Goal: Task Accomplishment & Management: Use online tool/utility

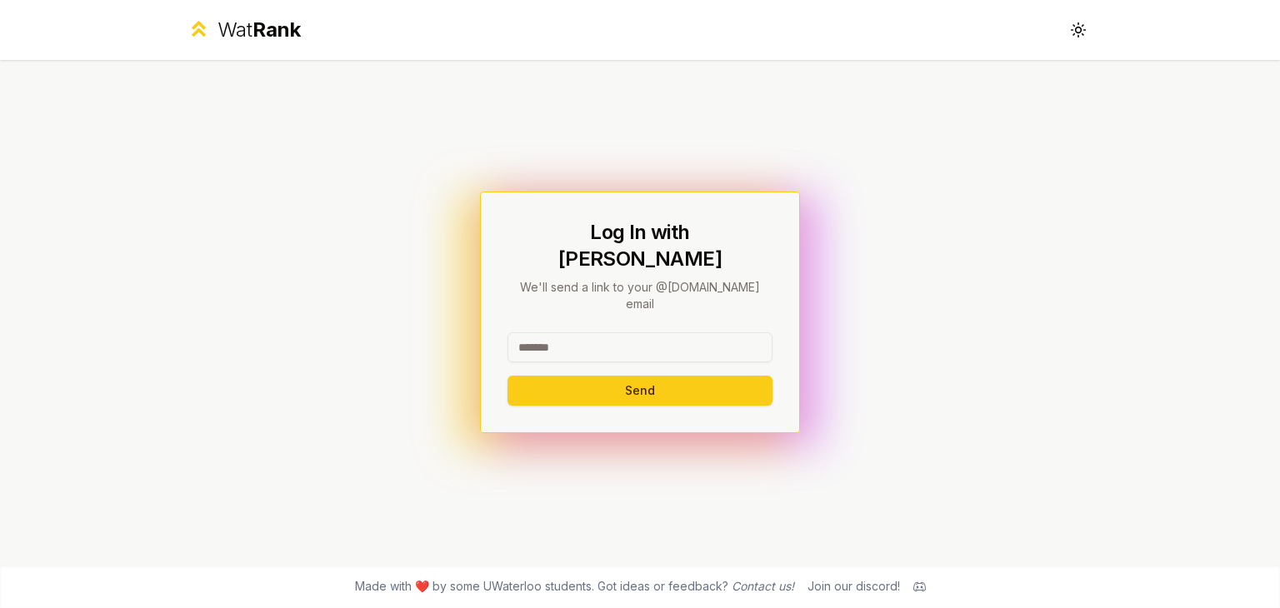
click at [581, 332] on input at bounding box center [639, 347] width 265 height 30
type input "********"
click at [507, 376] on button "Send" at bounding box center [639, 391] width 265 height 30
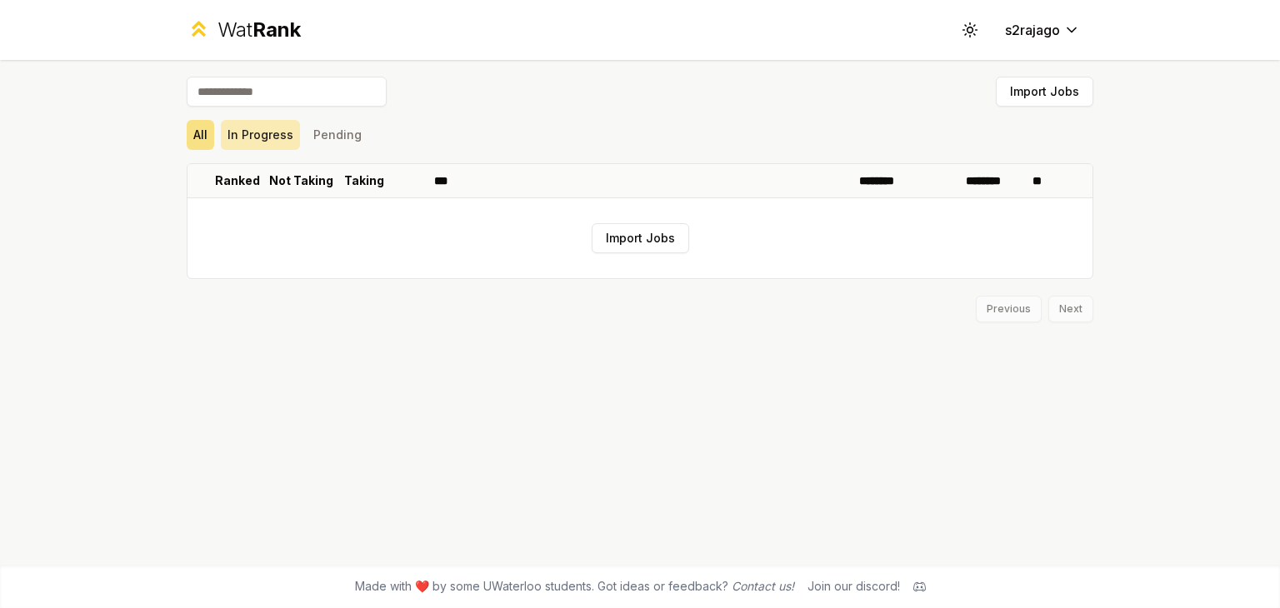
click at [272, 132] on button "In Progress" at bounding box center [260, 135] width 79 height 30
click at [345, 133] on button "Pending" at bounding box center [338, 135] width 62 height 30
click at [204, 138] on button "All" at bounding box center [200, 135] width 27 height 30
click at [650, 244] on button "Import Jobs" at bounding box center [640, 238] width 97 height 30
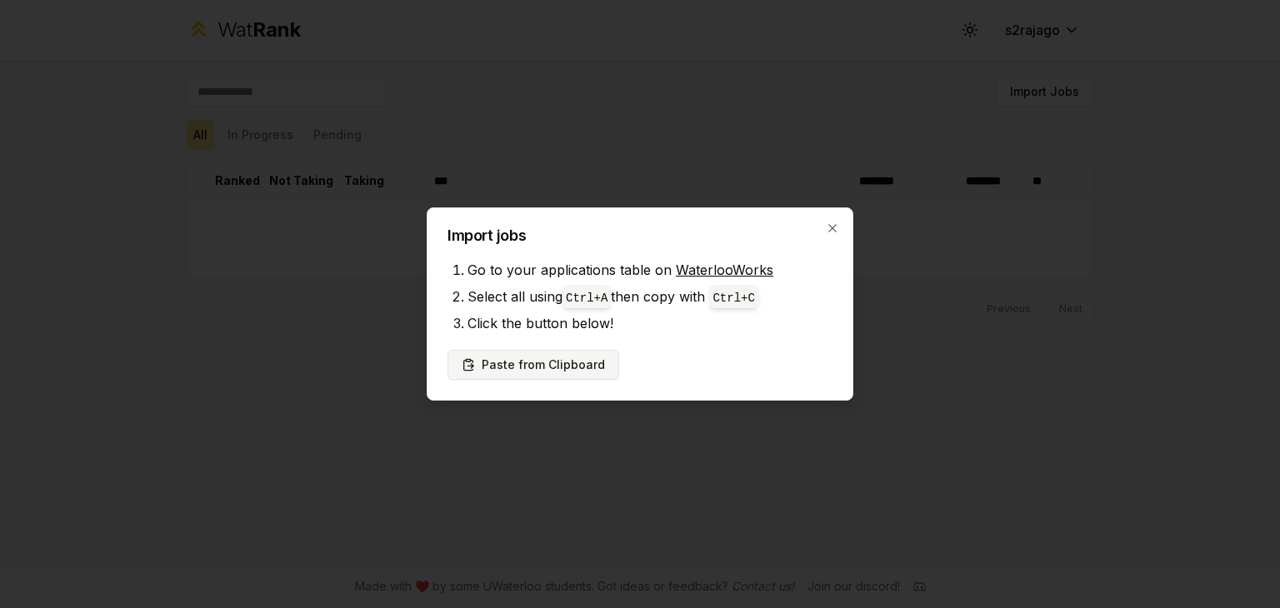
click at [583, 366] on button "Paste from Clipboard" at bounding box center [533, 365] width 172 height 30
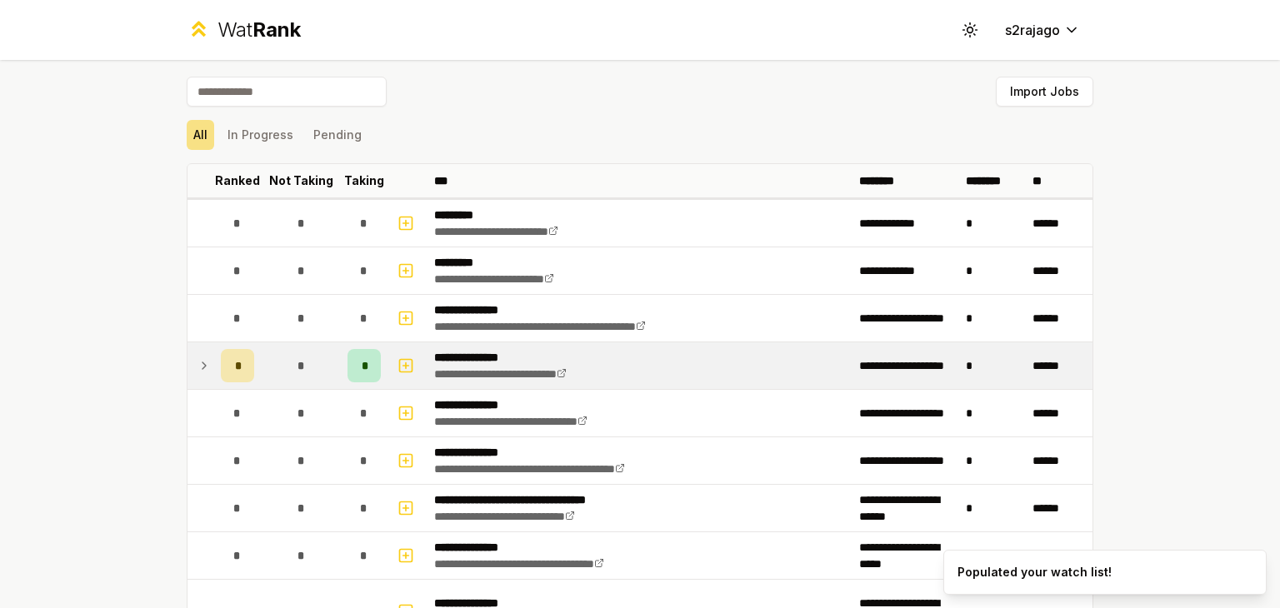
click at [197, 368] on icon at bounding box center [203, 366] width 13 height 20
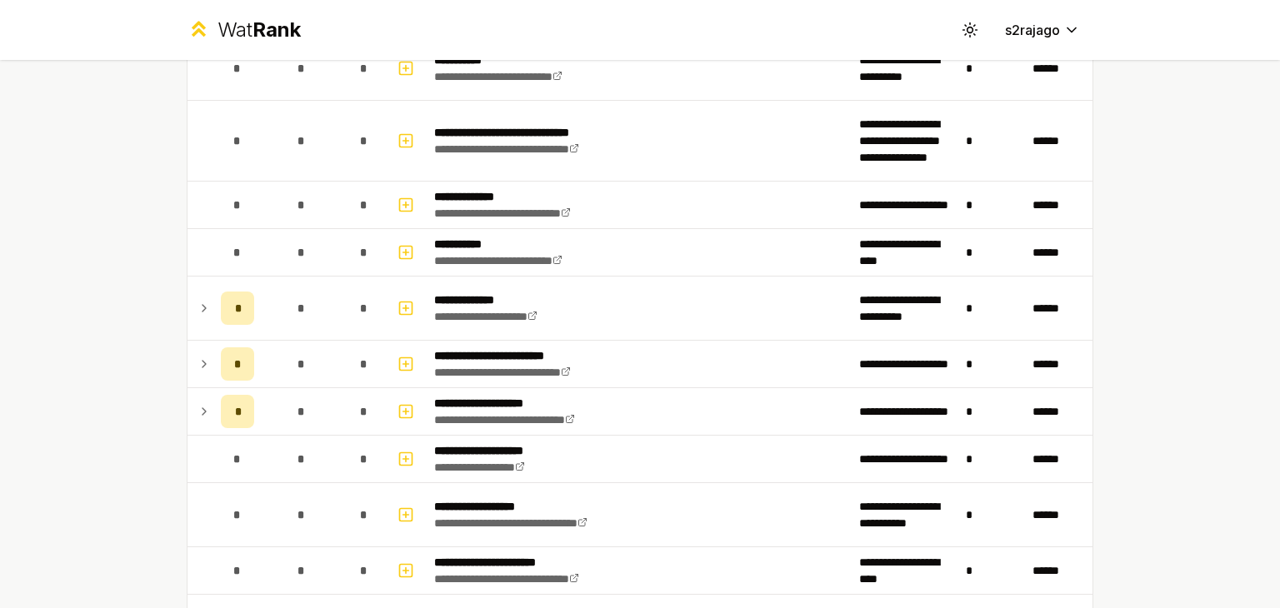
scroll to position [2162, 0]
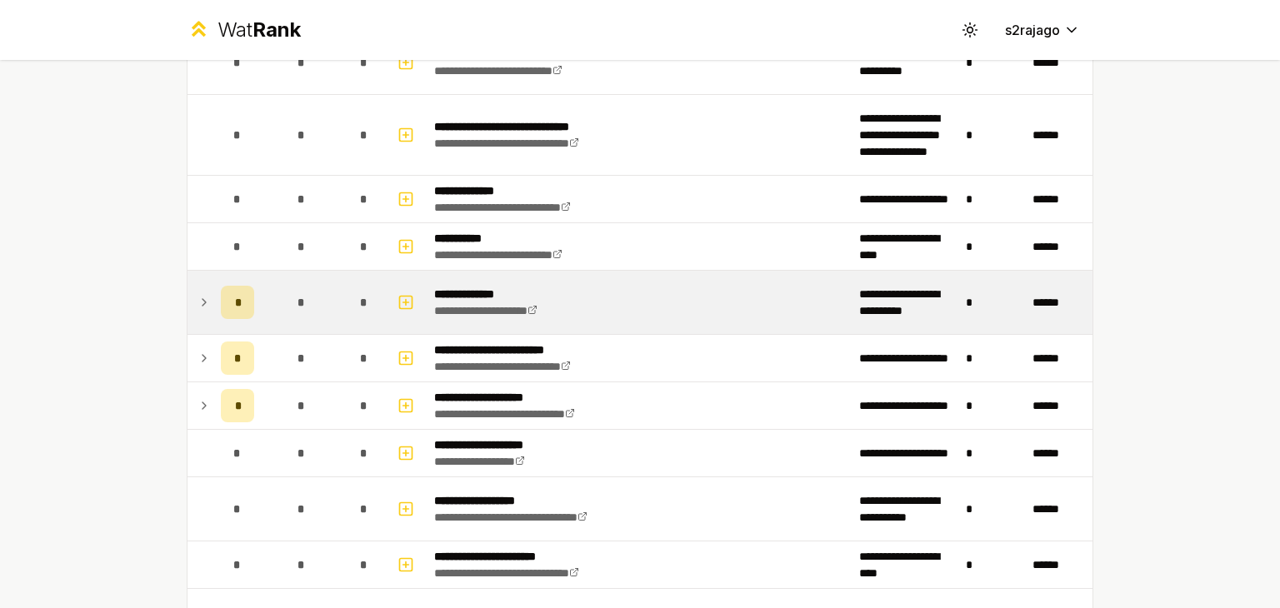
click at [198, 292] on icon at bounding box center [203, 302] width 13 height 20
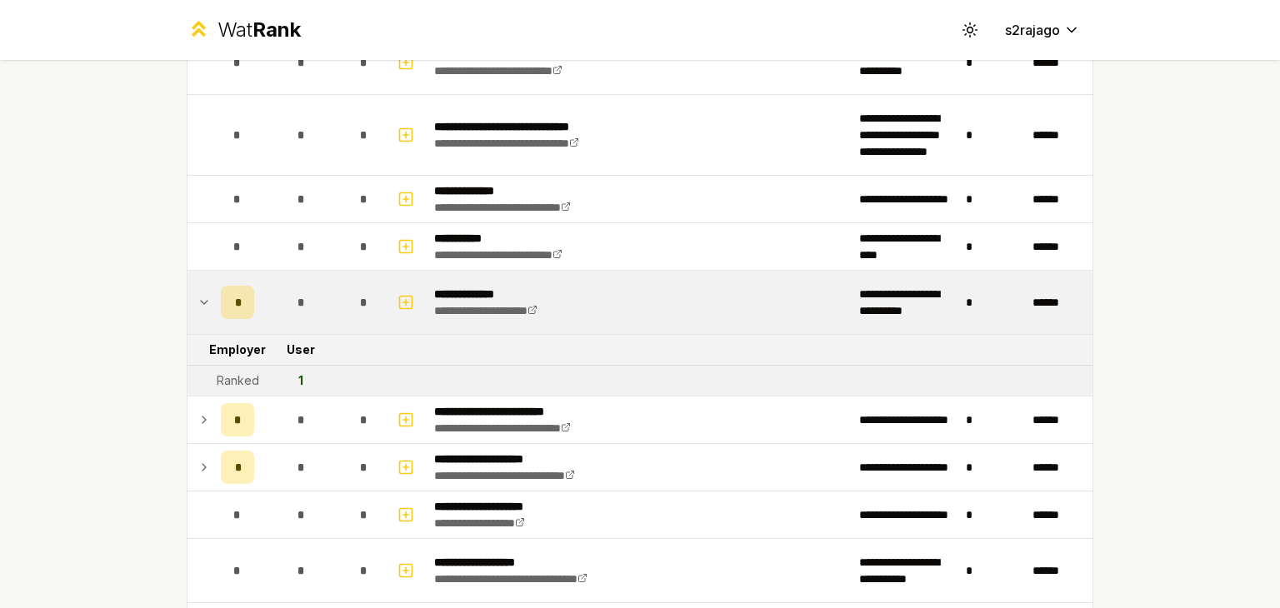
scroll to position [2210, 0]
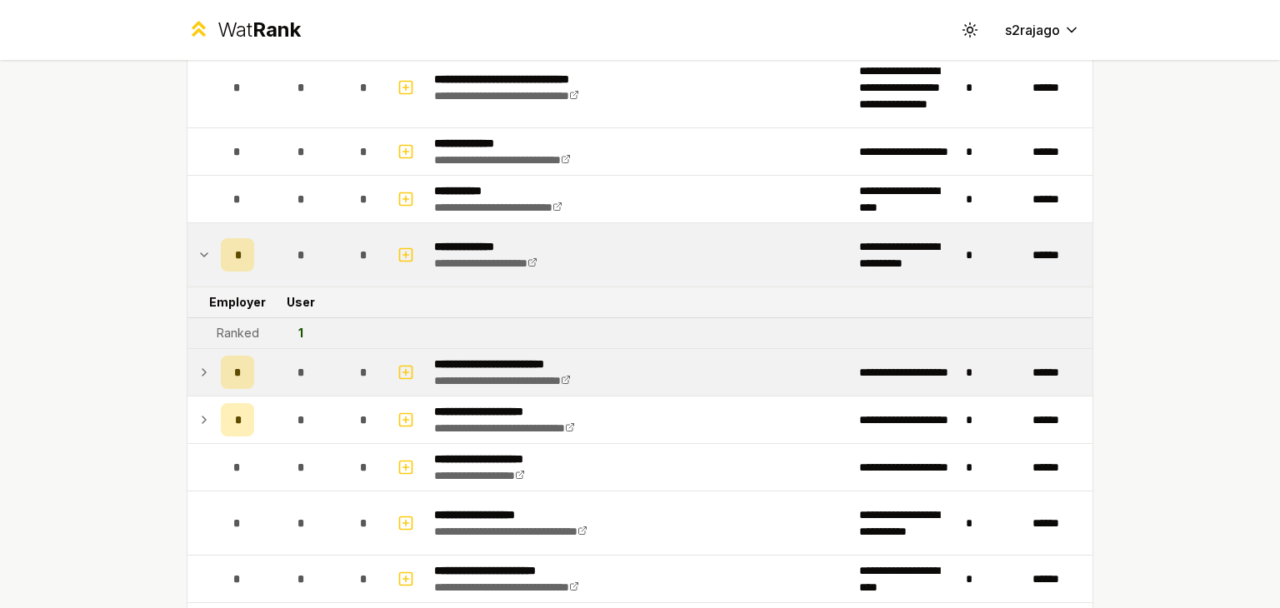
click at [199, 362] on icon at bounding box center [203, 372] width 13 height 20
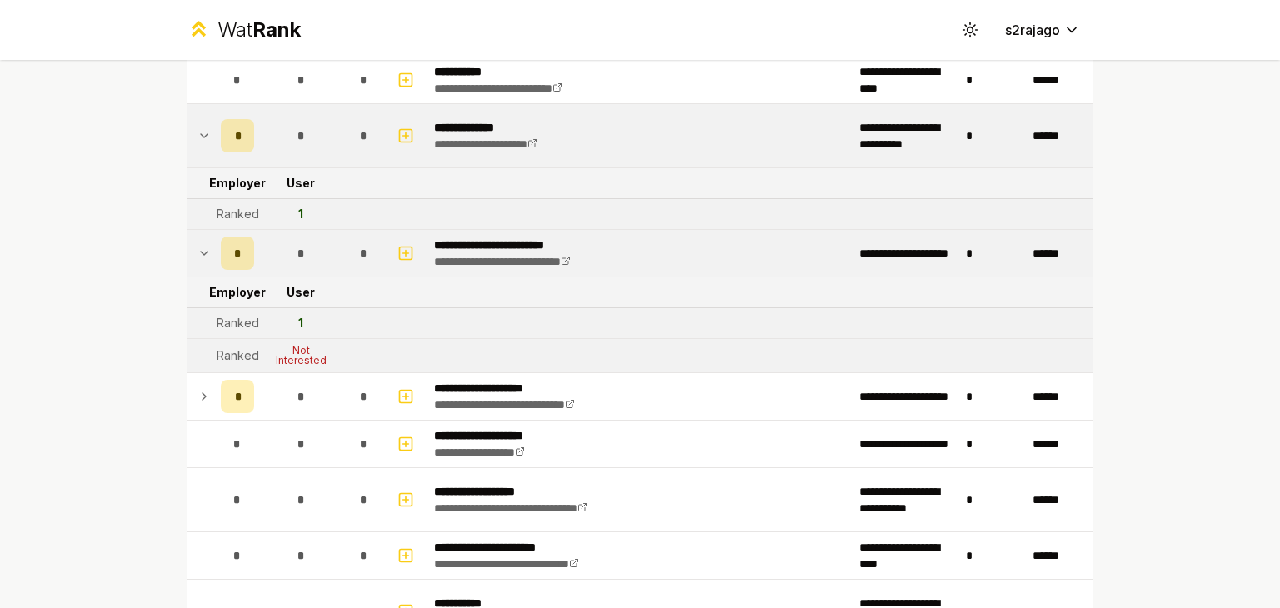
scroll to position [2330, 0]
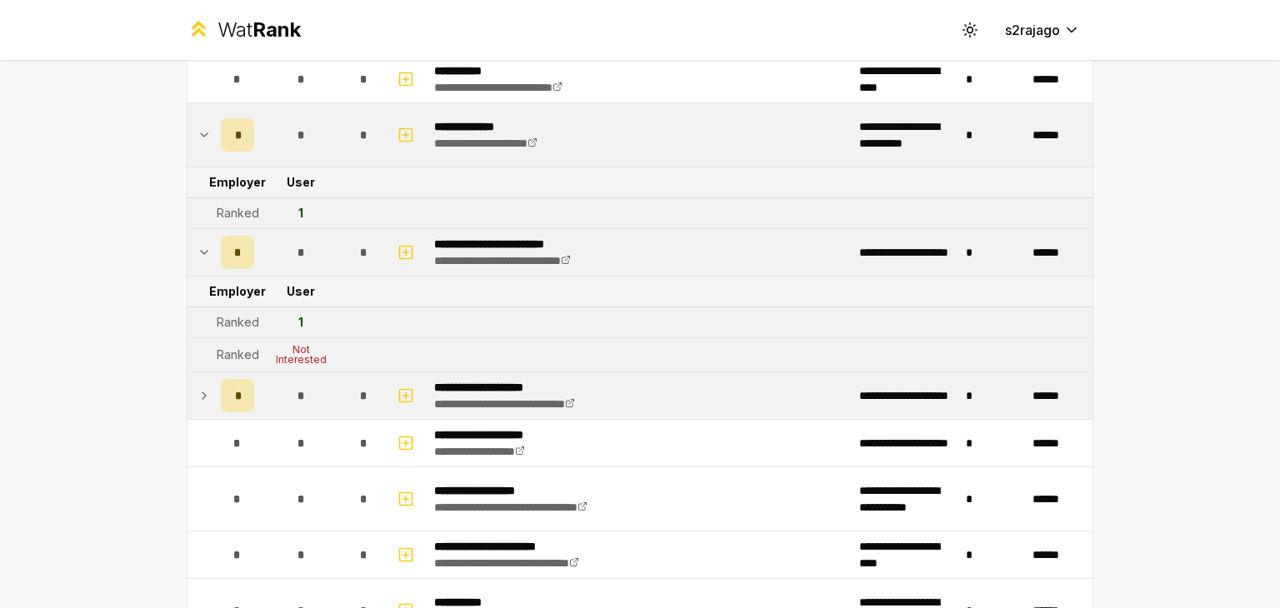
click at [187, 391] on td at bounding box center [200, 395] width 27 height 47
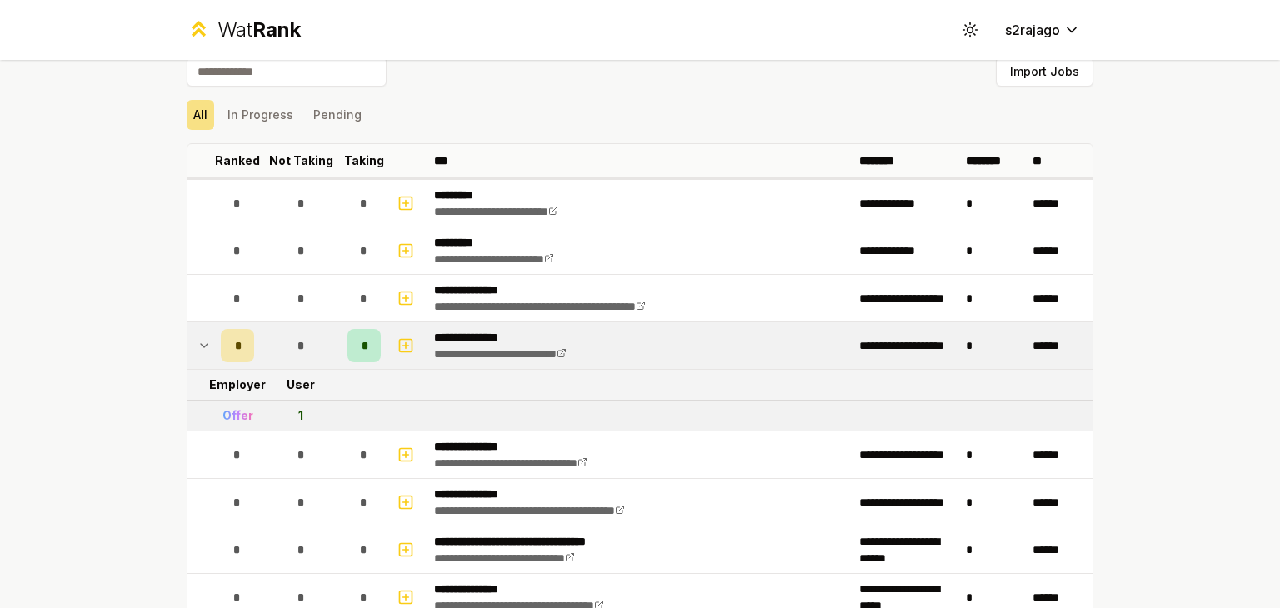
scroll to position [0, 0]
